Goal: Information Seeking & Learning: Learn about a topic

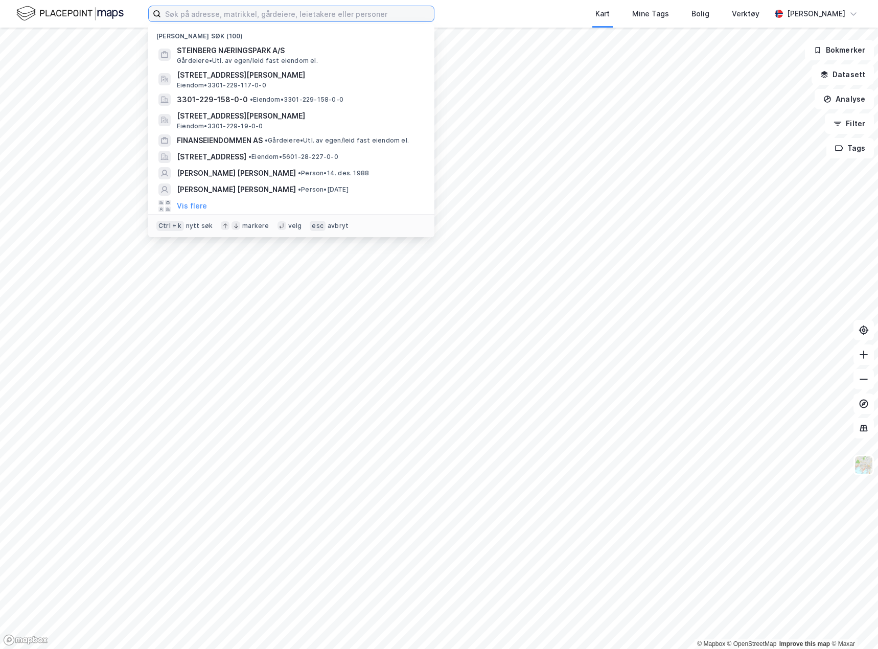
click at [202, 12] on input at bounding box center [297, 13] width 273 height 15
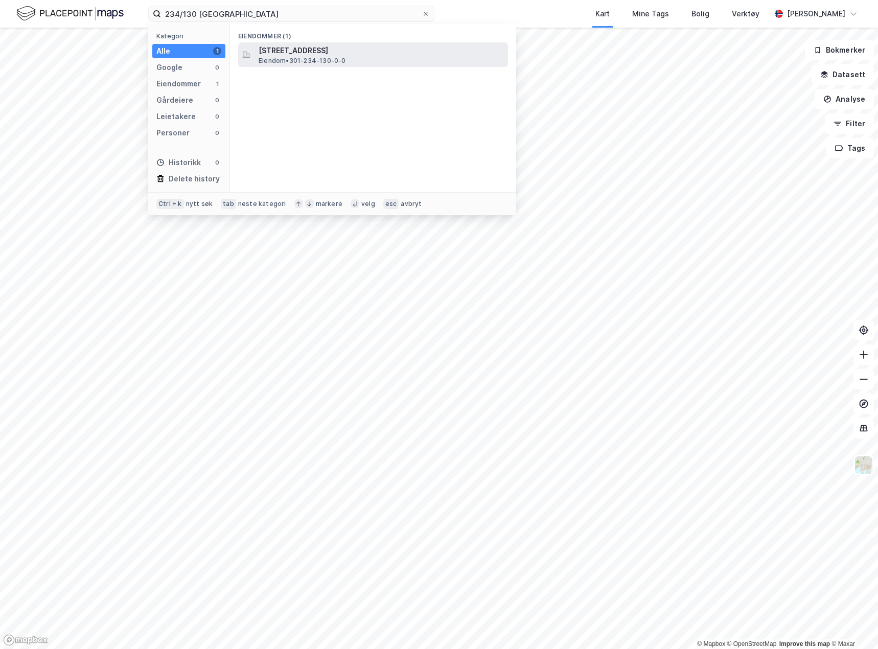
click at [325, 48] on span "Dronning Eufemias gate 36, 0191, OSLO, OSLO" at bounding box center [381, 50] width 245 height 12
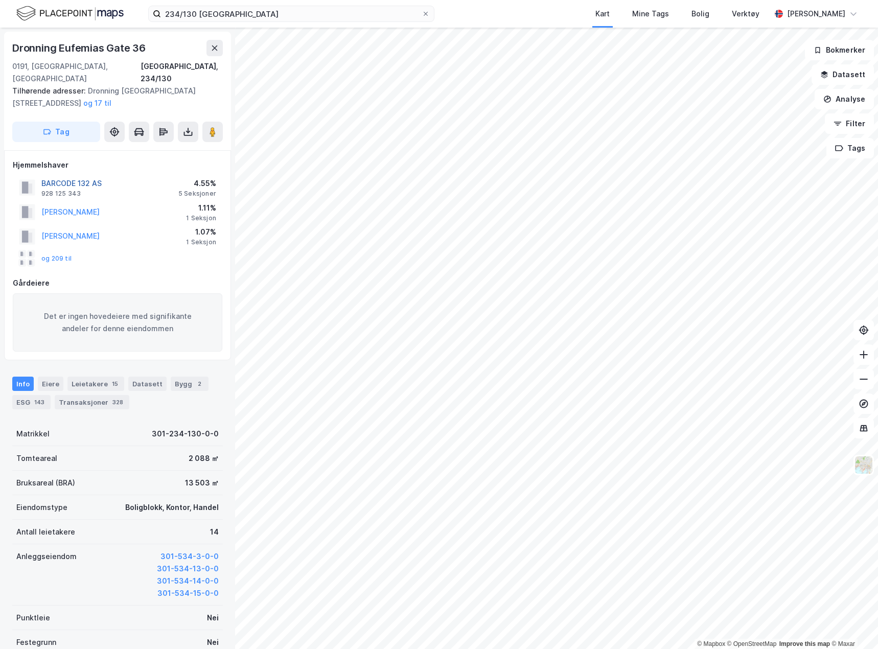
click at [0, 0] on button "BARCODE 132 AS" at bounding box center [0, 0] width 0 height 0
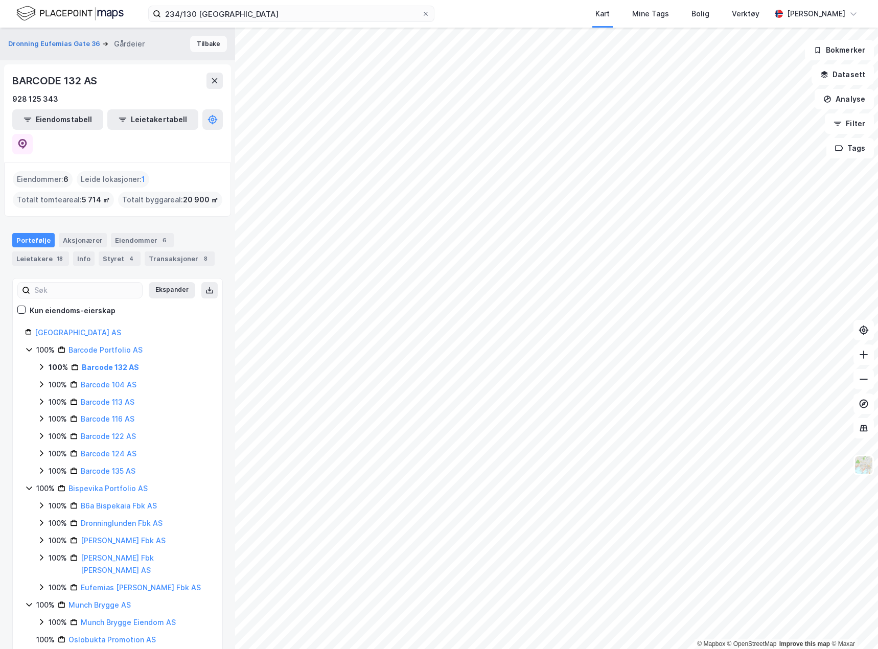
click at [201, 39] on button "Tilbake" at bounding box center [208, 44] width 37 height 16
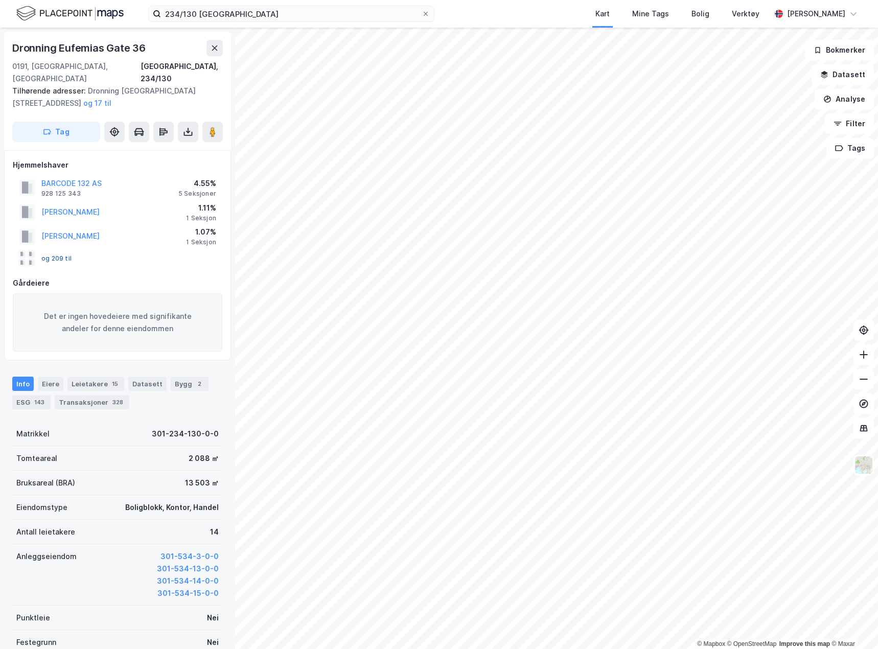
click at [0, 0] on button "og 209 til" at bounding box center [0, 0] width 0 height 0
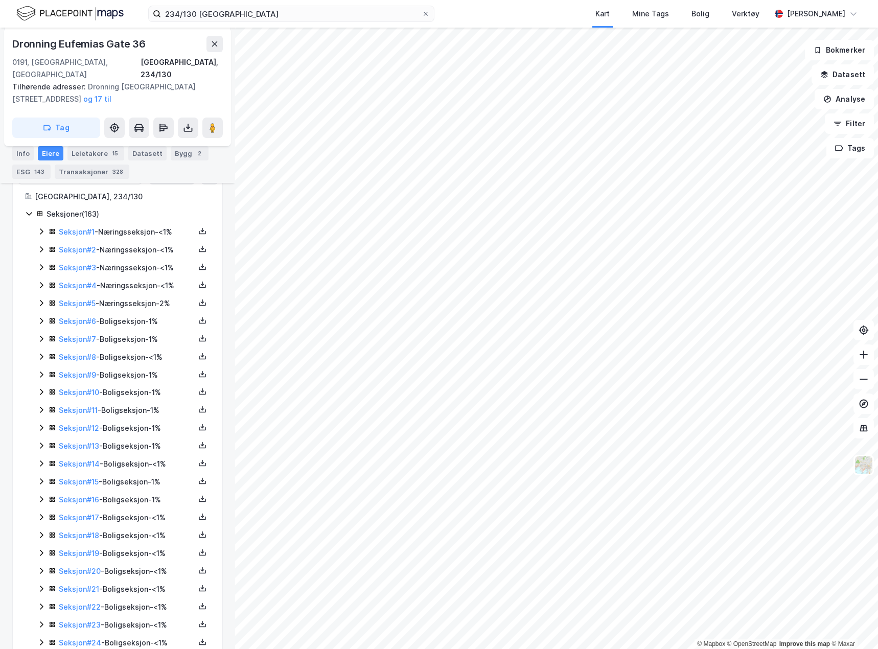
scroll to position [274, 0]
click at [42, 211] on icon at bounding box center [41, 215] width 8 height 8
click at [37, 281] on icon at bounding box center [41, 285] width 8 height 8
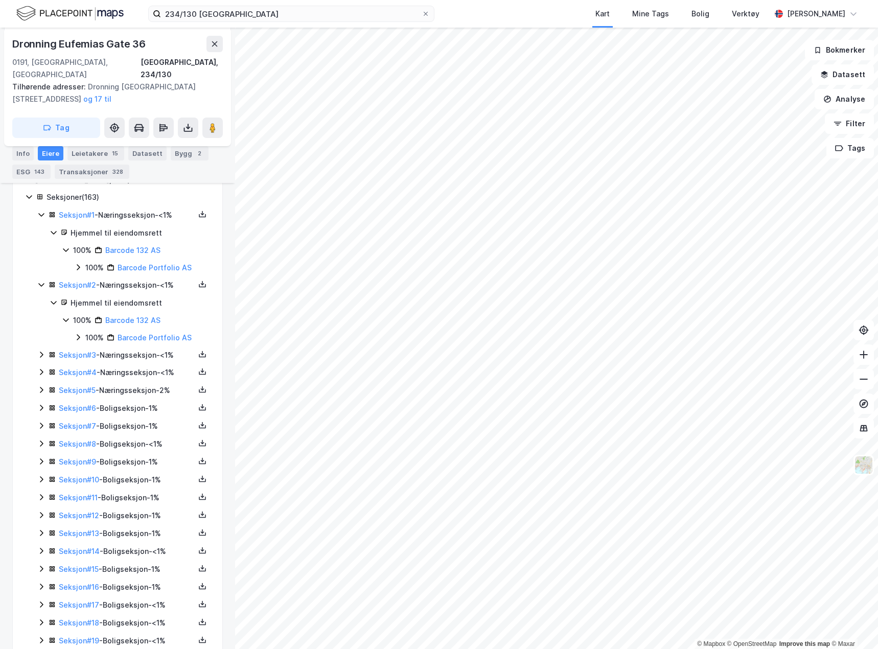
click at [42, 351] on icon at bounding box center [41, 355] width 8 height 8
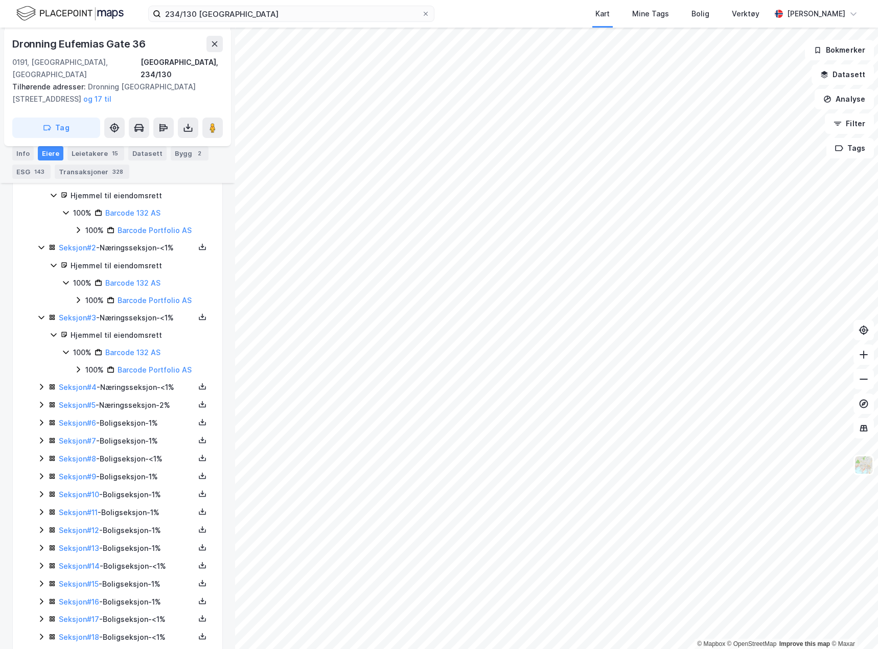
scroll to position [326, 0]
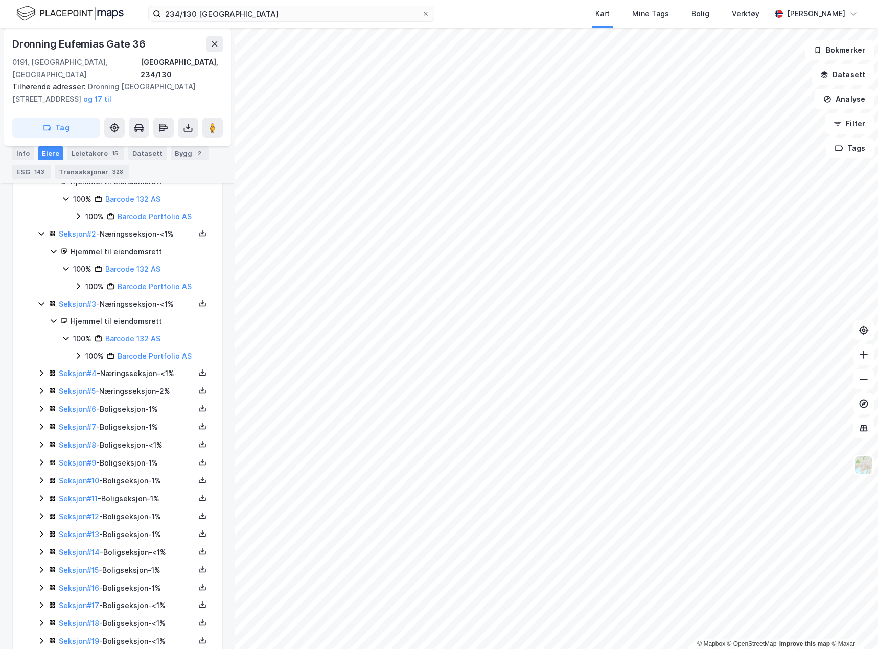
click at [40, 368] on div "Seksjon # 4 - Næringsseksjon - <1%" at bounding box center [123, 374] width 173 height 13
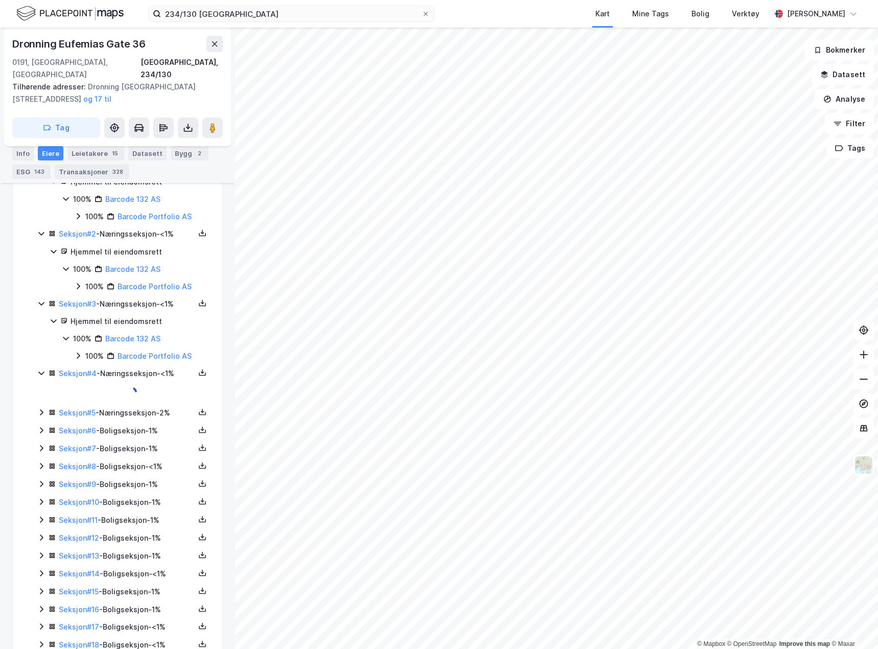
click at [42, 369] on icon at bounding box center [41, 373] width 8 height 8
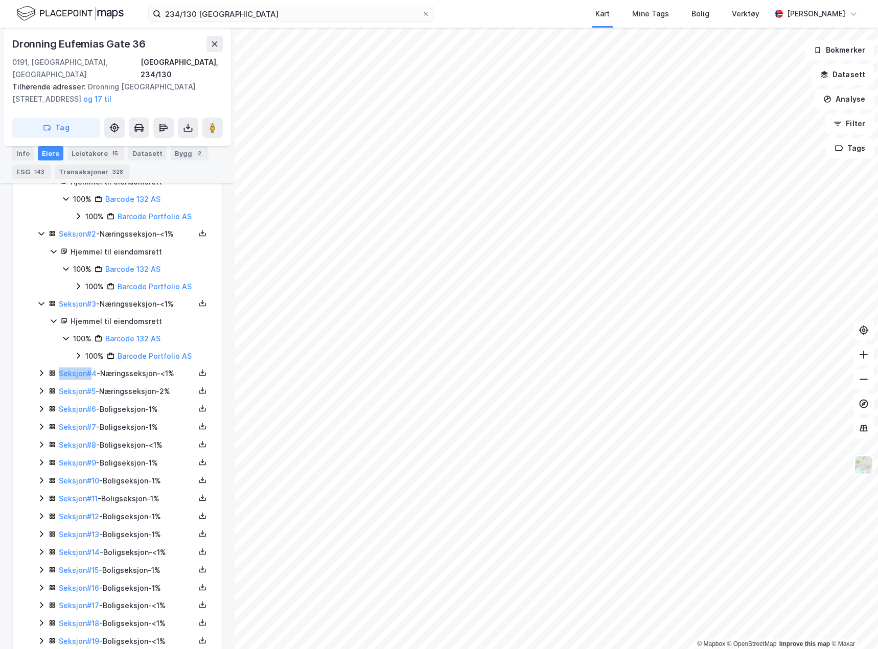
click at [42, 369] on icon at bounding box center [41, 373] width 8 height 8
click at [47, 438] on div "Seksjon # 5 - Næringsseksjon - 2%" at bounding box center [123, 444] width 173 height 13
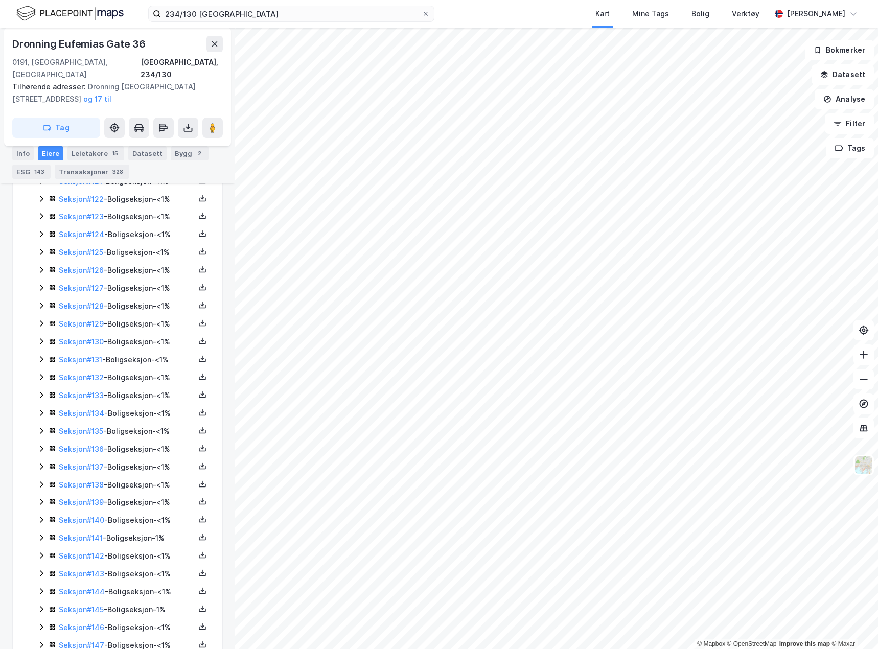
scroll to position [3025, 0]
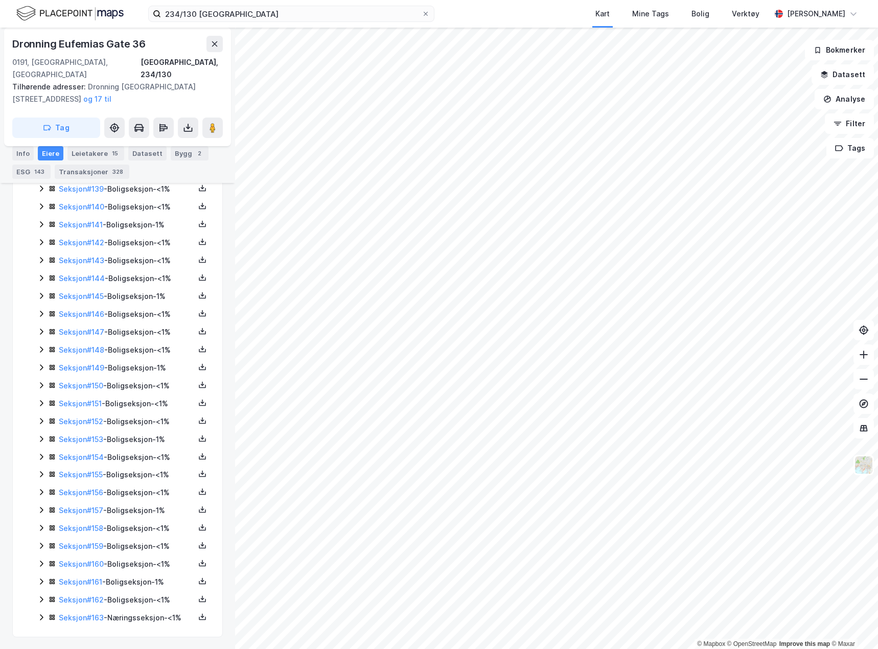
click at [43, 613] on icon at bounding box center [41, 617] width 8 height 8
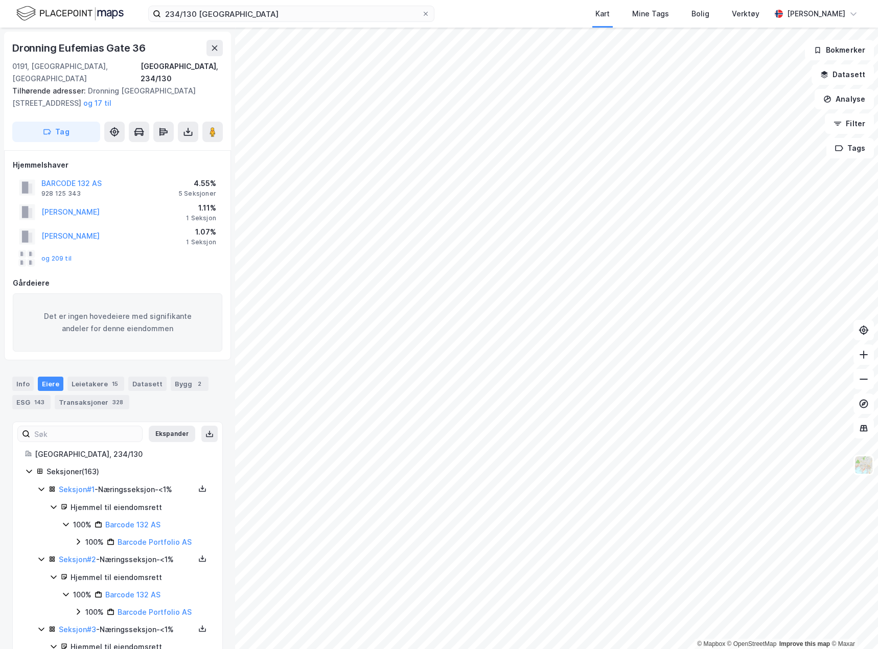
scroll to position [51, 0]
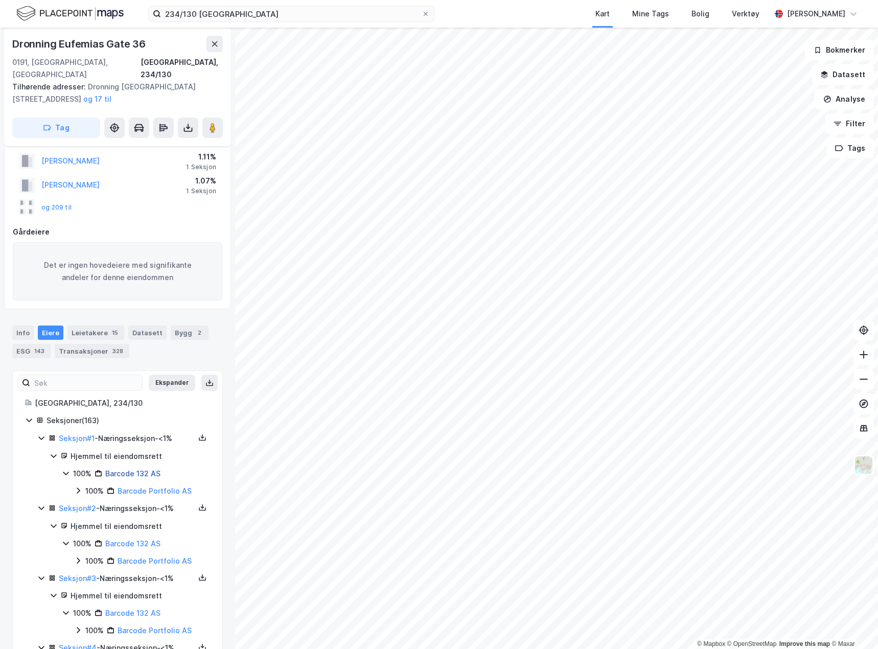
click at [139, 469] on link "Barcode 132 AS" at bounding box center [132, 473] width 55 height 9
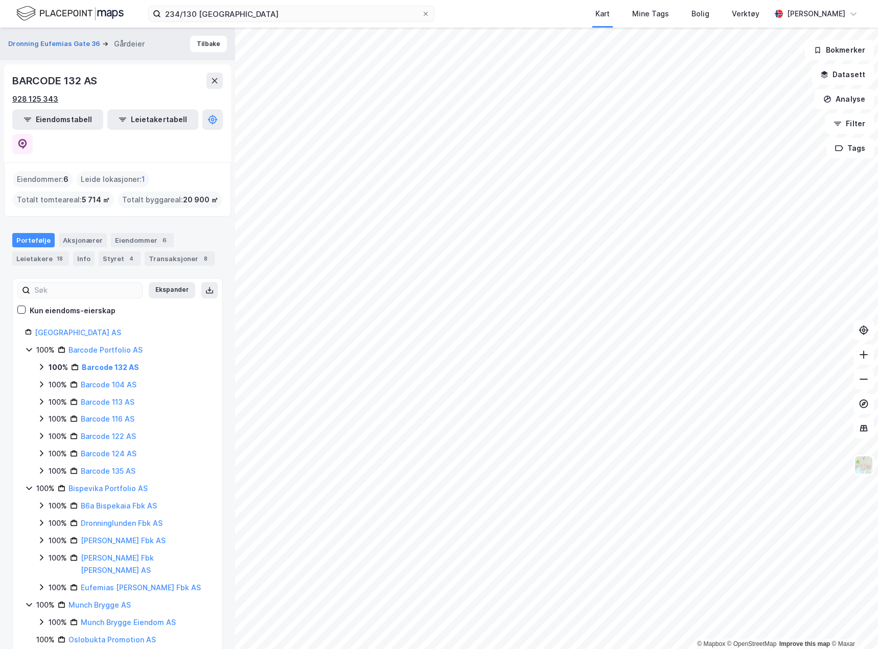
click at [38, 100] on div "928 125 343" at bounding box center [35, 99] width 46 height 12
click at [190, 42] on button "Tilbake" at bounding box center [208, 44] width 37 height 16
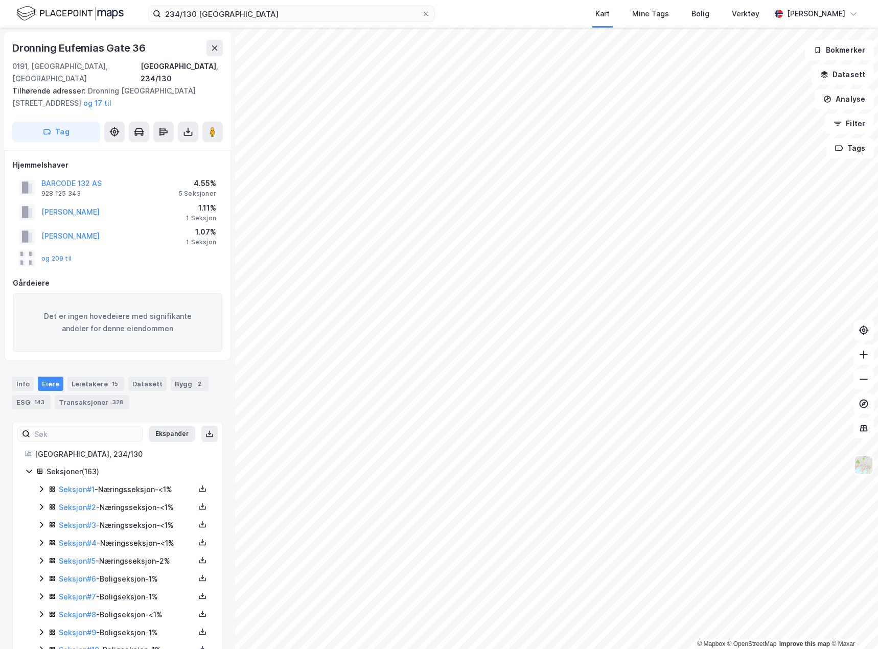
scroll to position [51, 0]
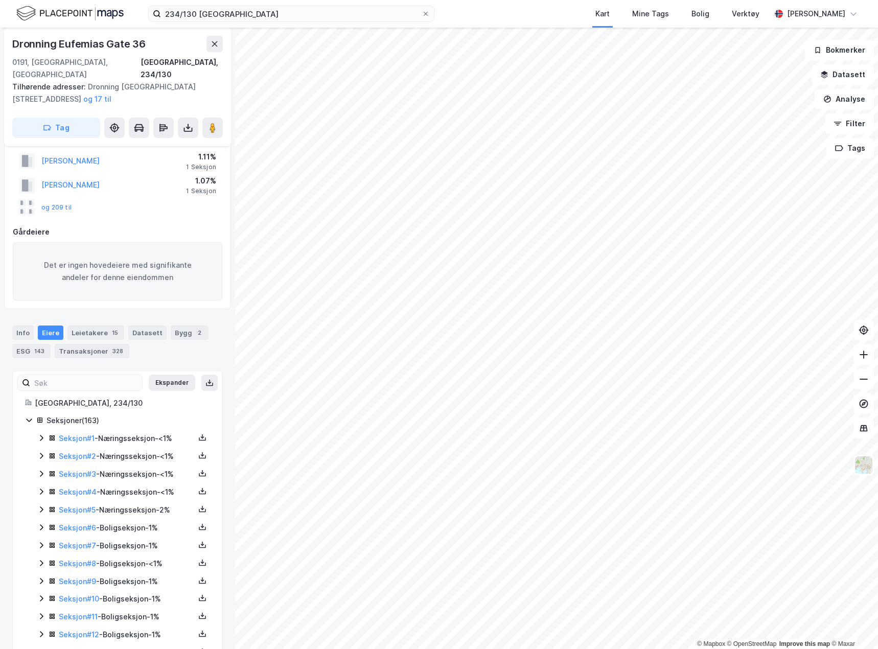
click at [47, 468] on div "Seksjon # 3 - Næringsseksjon - <1%" at bounding box center [123, 474] width 173 height 13
click at [42, 470] on icon at bounding box center [41, 474] width 8 height 8
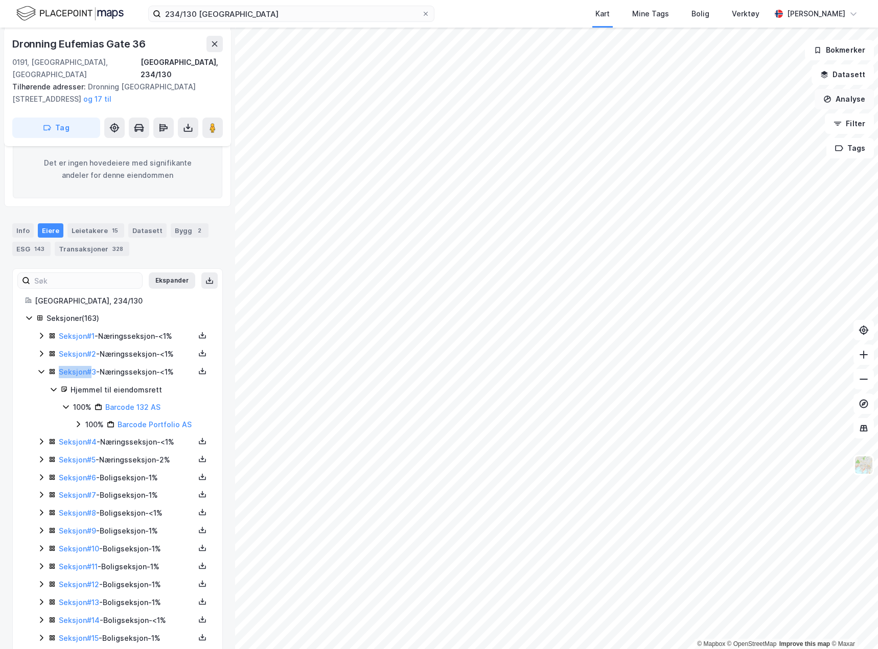
click at [843, 97] on button "Analyse" at bounding box center [844, 99] width 59 height 20
click at [858, 80] on button "Datasett" at bounding box center [843, 74] width 62 height 20
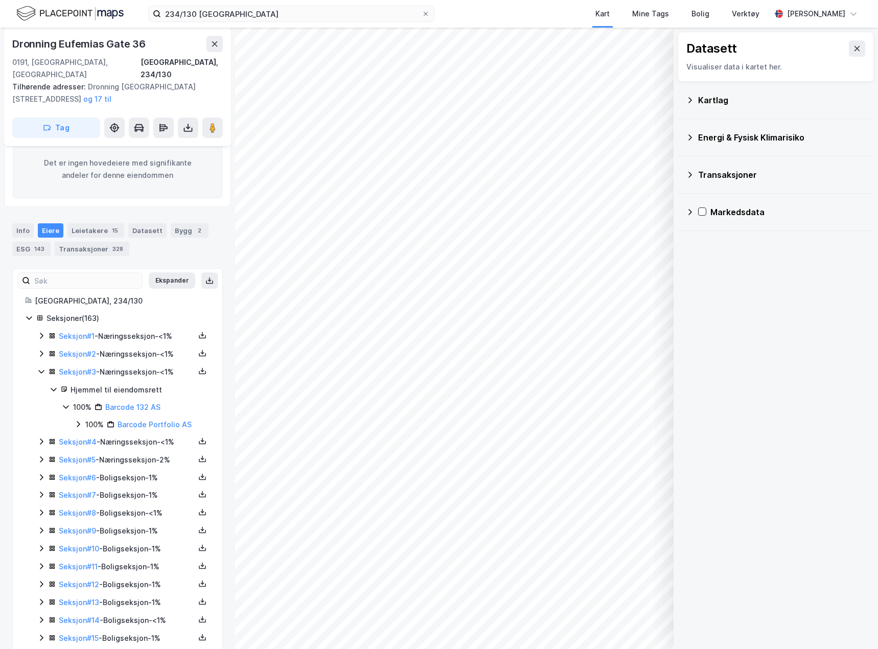
click at [708, 100] on div "Kartlag" at bounding box center [782, 100] width 168 height 12
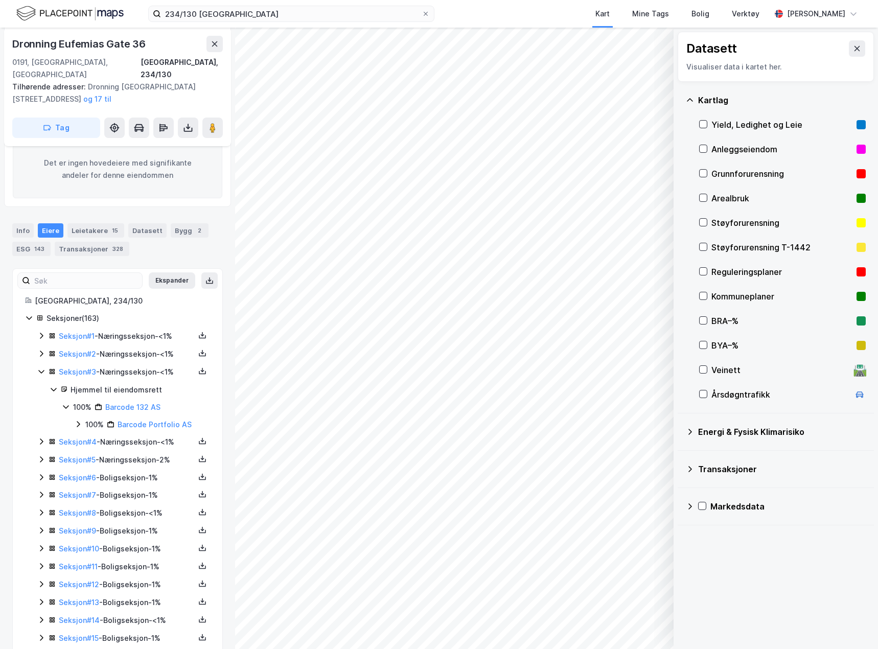
click at [750, 149] on div "Anleggseiendom" at bounding box center [782, 149] width 141 height 12
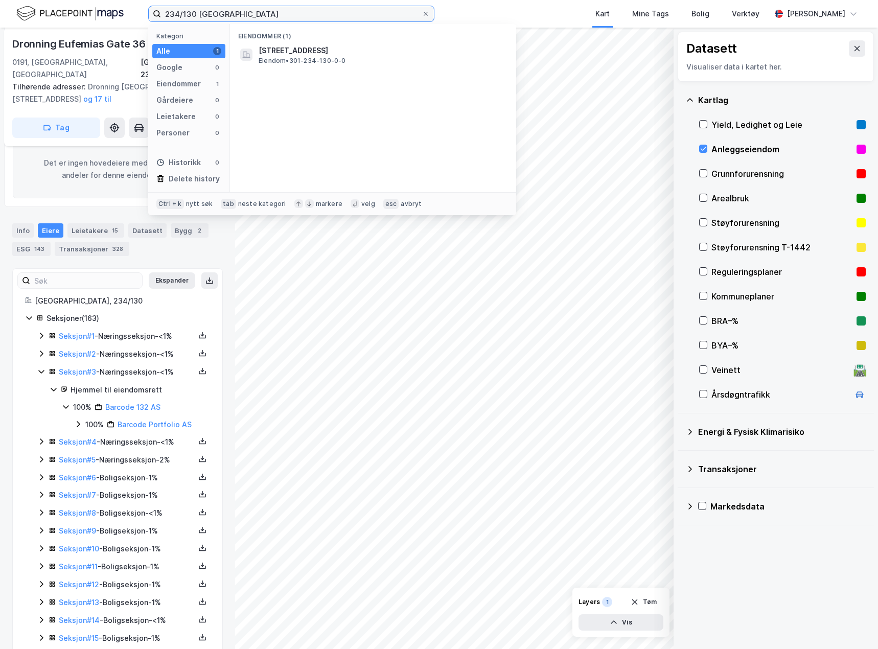
click at [169, 11] on input "234/130 oslo" at bounding box center [291, 13] width 261 height 15
click at [189, 12] on input "534/130 oslo" at bounding box center [291, 13] width 261 height 15
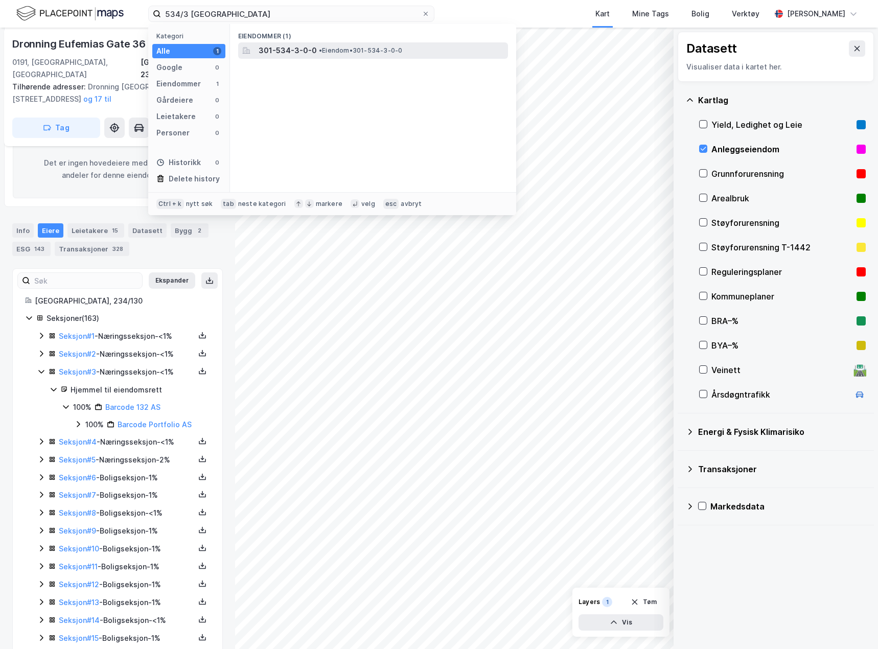
click at [353, 48] on span "• Eiendom • 301-534-3-0-0" at bounding box center [360, 51] width 83 height 8
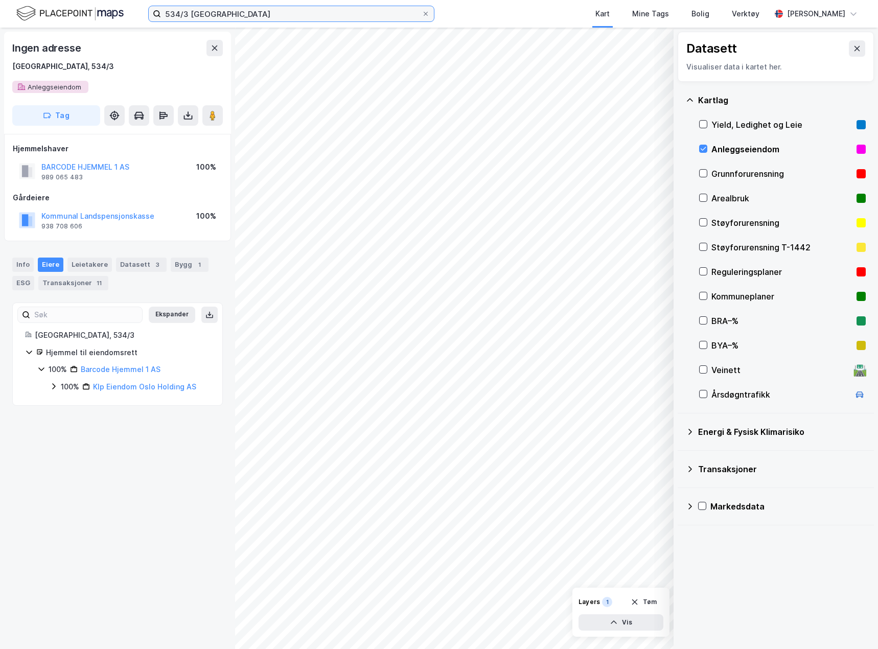
click at [189, 11] on input "534/3 oslo" at bounding box center [291, 13] width 261 height 15
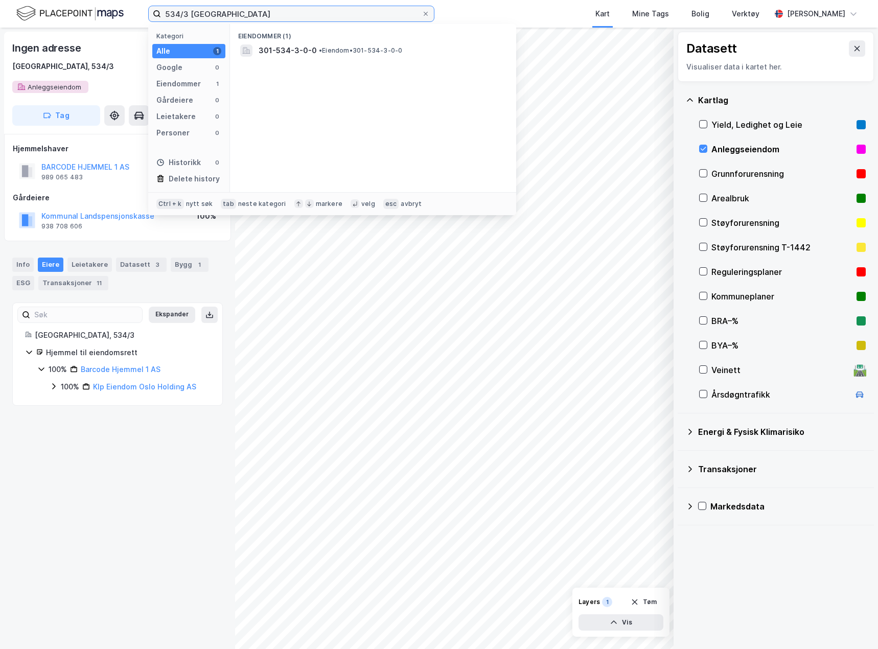
click at [189, 11] on input "534/3 oslo" at bounding box center [291, 13] width 261 height 15
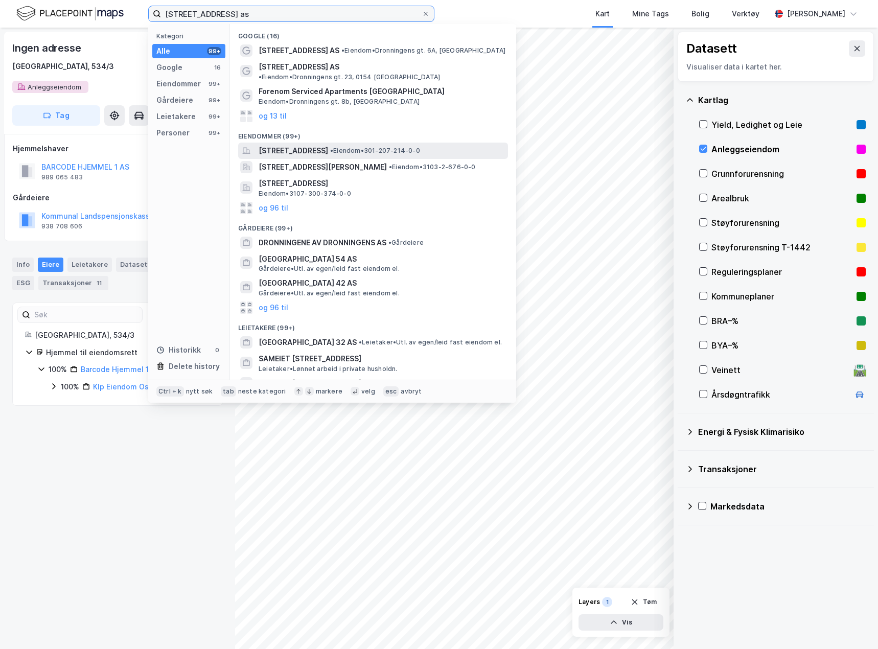
type input "dronningens gate 8b as"
click at [328, 145] on span "Dronningens gate 8B, 0151, OSLO, OSLO" at bounding box center [294, 151] width 70 height 12
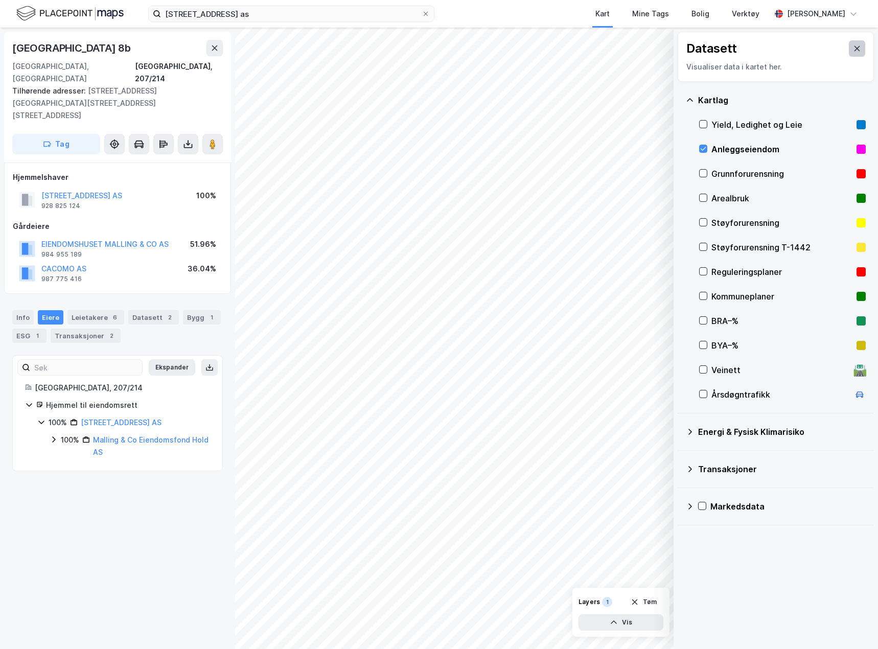
click at [854, 48] on button at bounding box center [857, 48] width 16 height 16
